Goal: Information Seeking & Learning: Learn about a topic

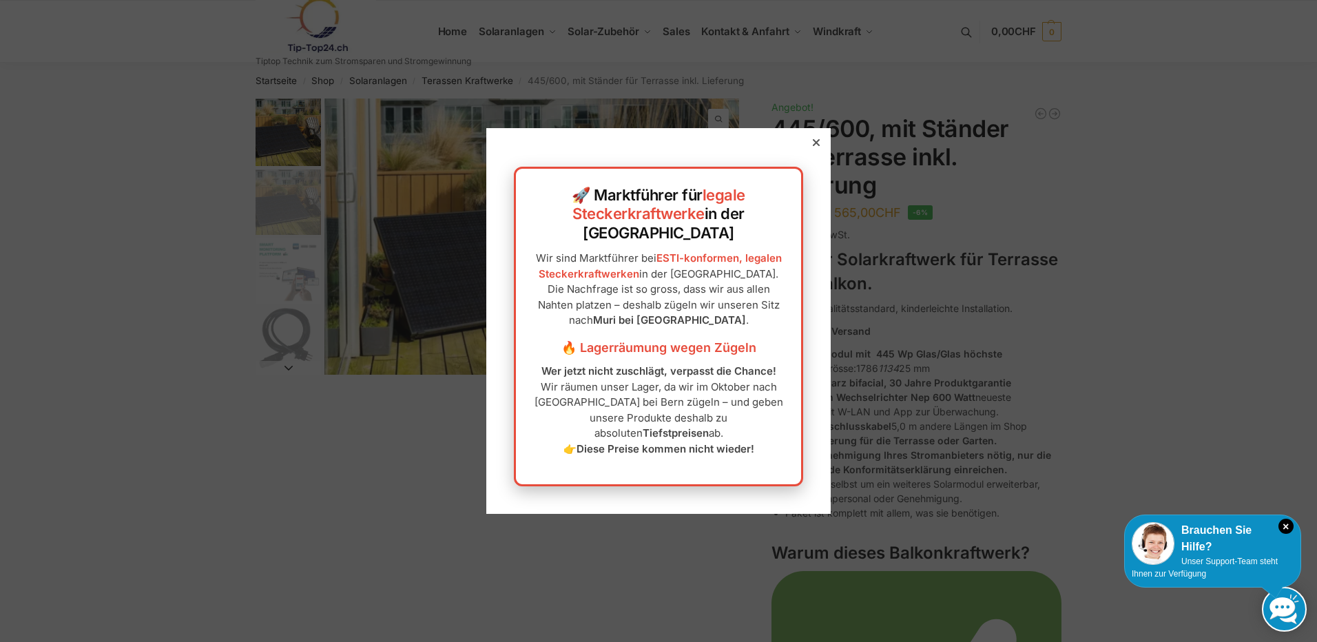
click at [812, 146] on icon at bounding box center [815, 142] width 7 height 7
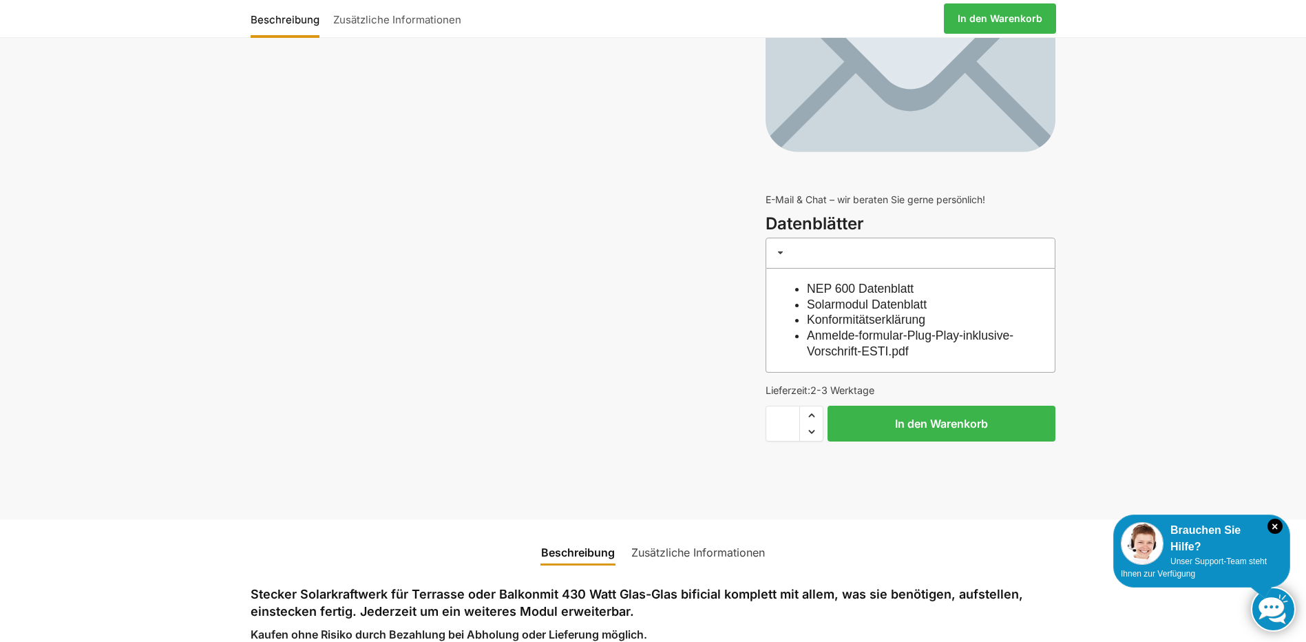
scroll to position [4958, 0]
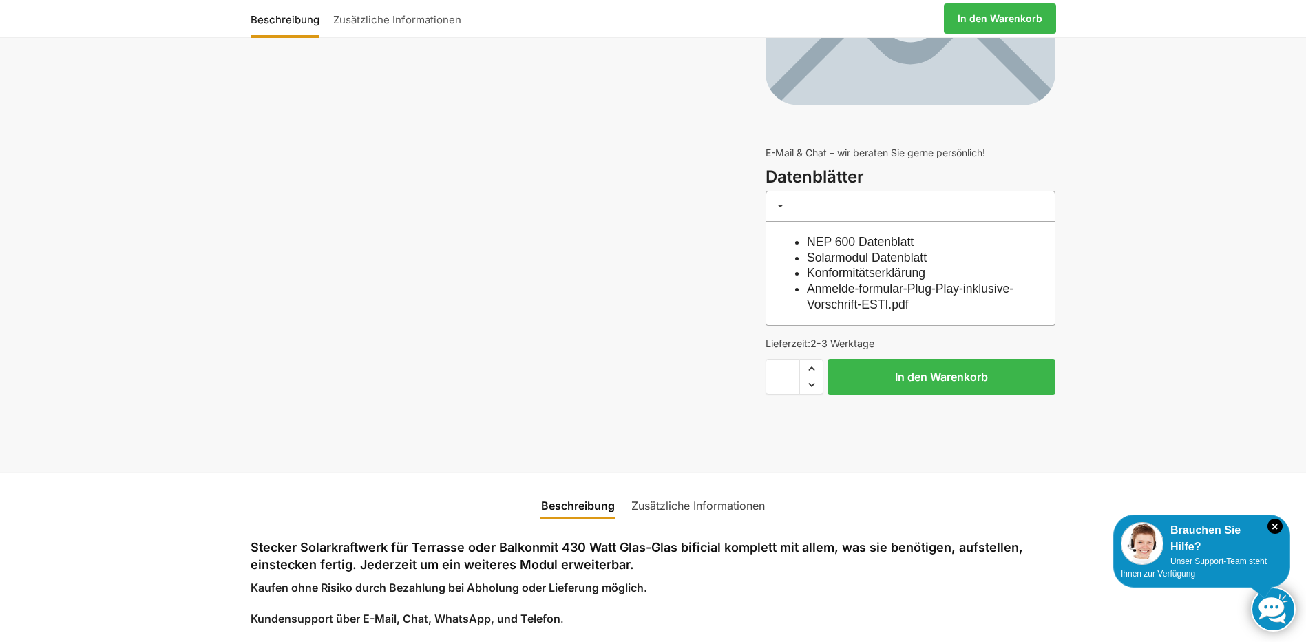
click at [871, 242] on link "NEP 600 Datenblatt" at bounding box center [860, 242] width 107 height 14
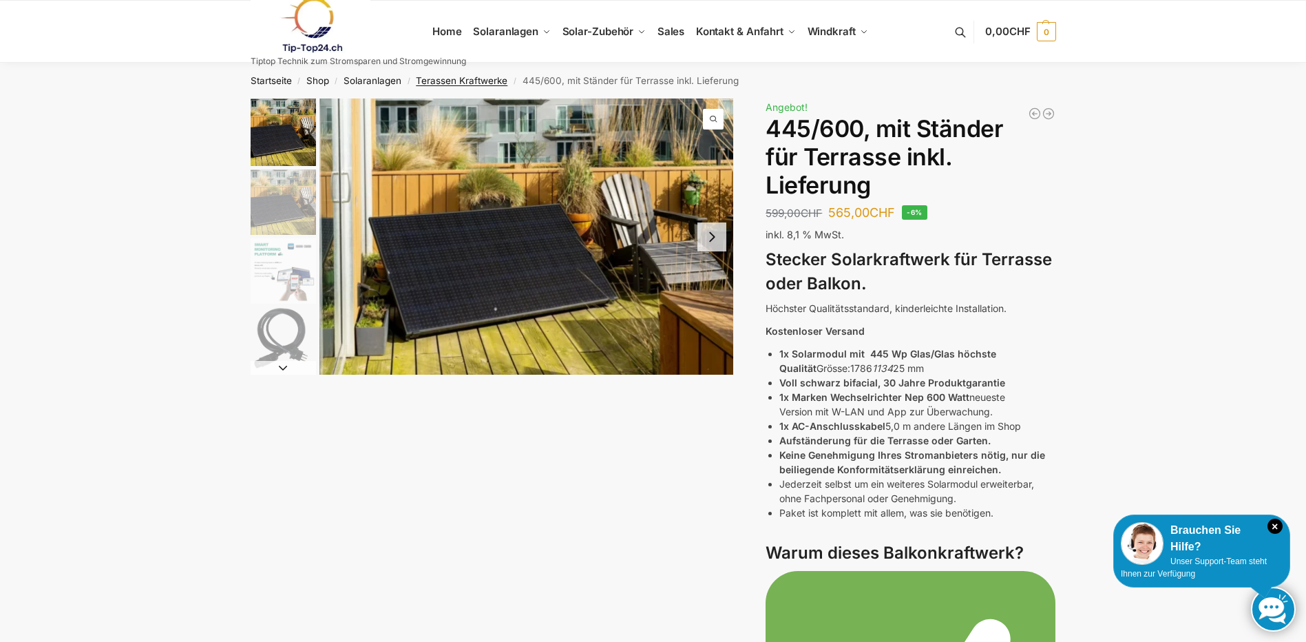
click at [485, 76] on link "Terassen Kraftwerke" at bounding box center [462, 80] width 92 height 11
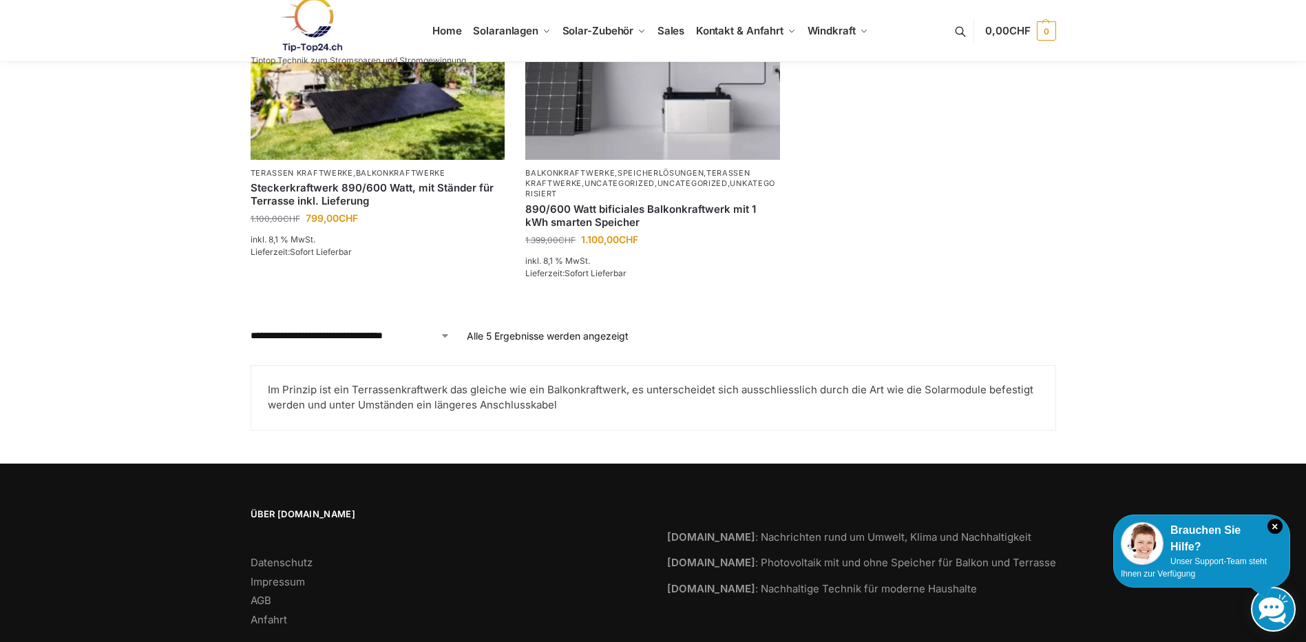
scroll to position [677, 0]
